Goal: Task Accomplishment & Management: Use online tool/utility

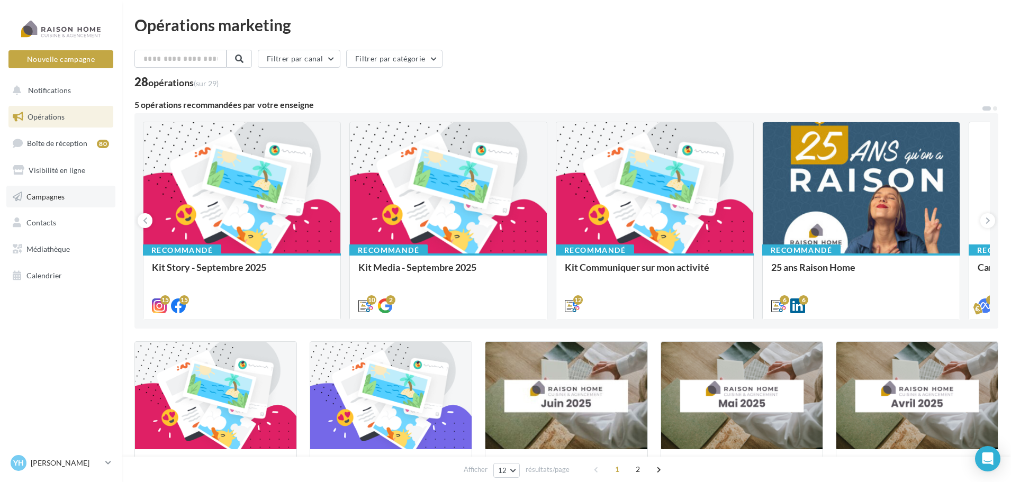
click at [61, 195] on span "Campagnes" at bounding box center [45, 196] width 38 height 9
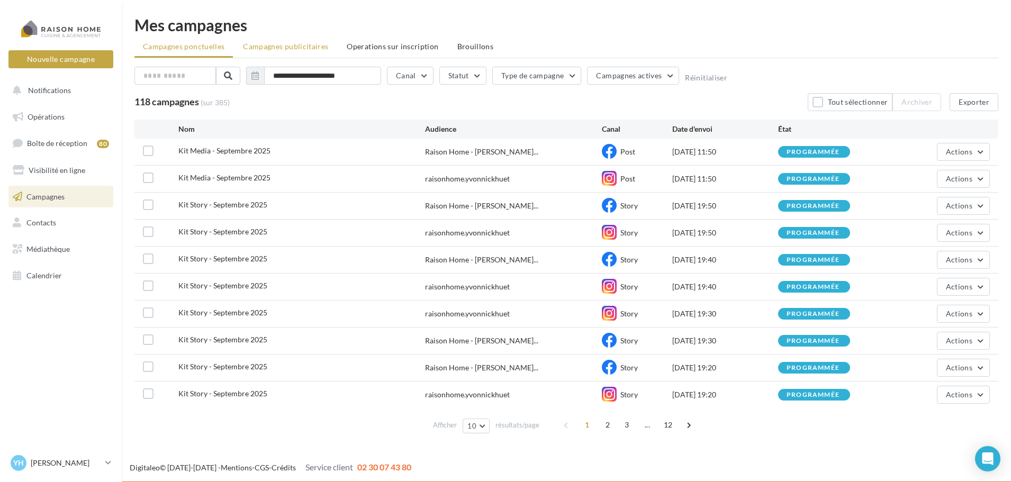
click at [316, 48] on span "Campagnes publicitaires" at bounding box center [285, 46] width 85 height 9
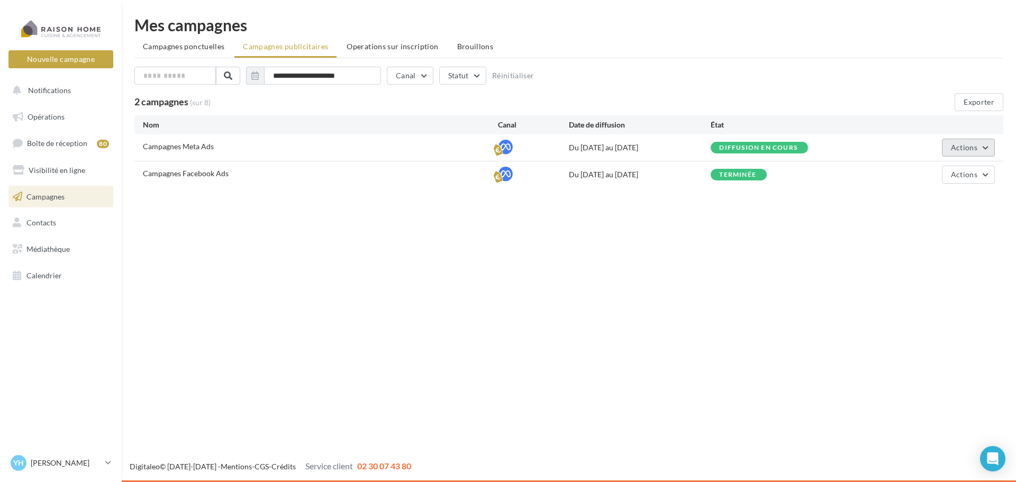
click at [963, 153] on button "Actions" at bounding box center [968, 148] width 53 height 18
click at [610, 374] on div "Nouvelle campagne Nouvelle campagne Notifications Opérations Boîte de réception…" at bounding box center [508, 241] width 1016 height 482
click at [61, 218] on link "Contacts" at bounding box center [60, 223] width 109 height 22
